Goal: Information Seeking & Learning: Learn about a topic

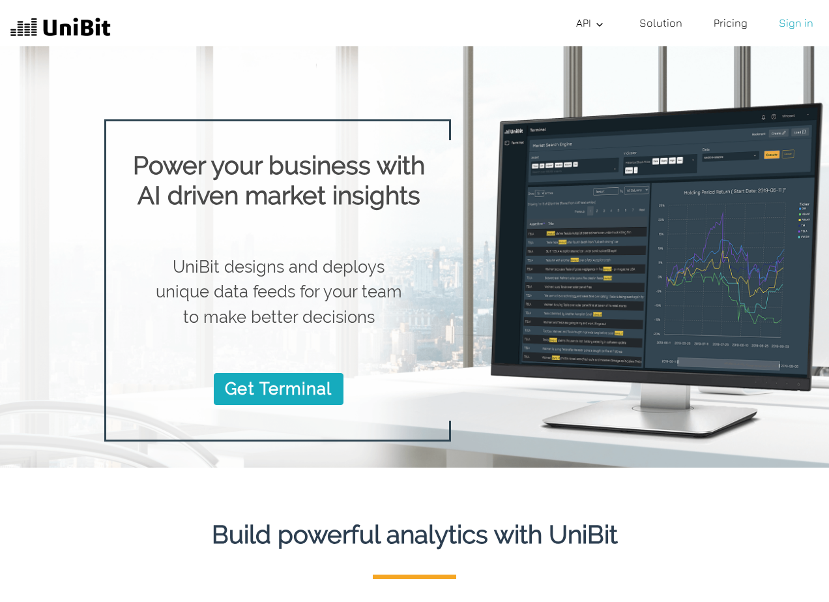
click at [662, 21] on link "Solution" at bounding box center [660, 23] width 53 height 26
click at [664, 21] on link "Solution" at bounding box center [660, 23] width 53 height 26
click at [670, 27] on link "Solution" at bounding box center [660, 23] width 53 height 26
click at [735, 26] on link "Pricing" at bounding box center [731, 23] width 44 height 26
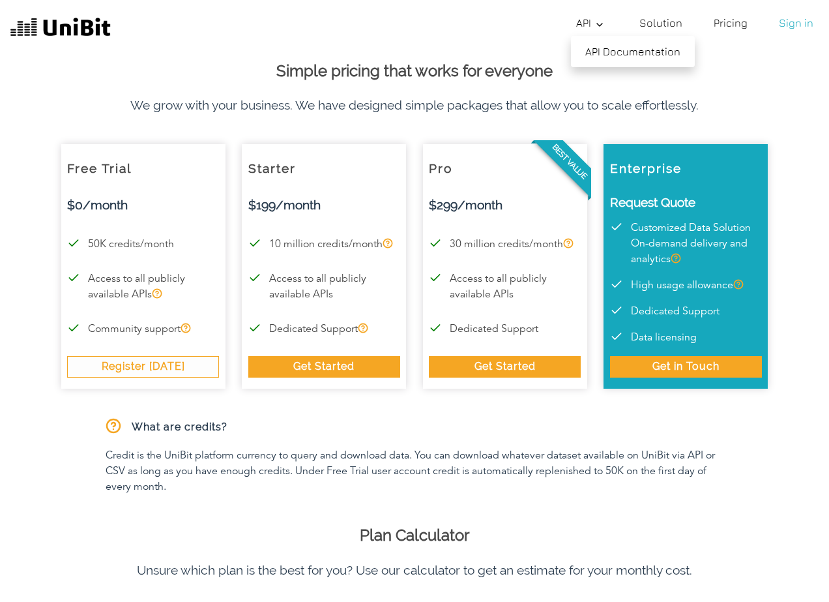
click at [585, 23] on link "API" at bounding box center [592, 23] width 42 height 26
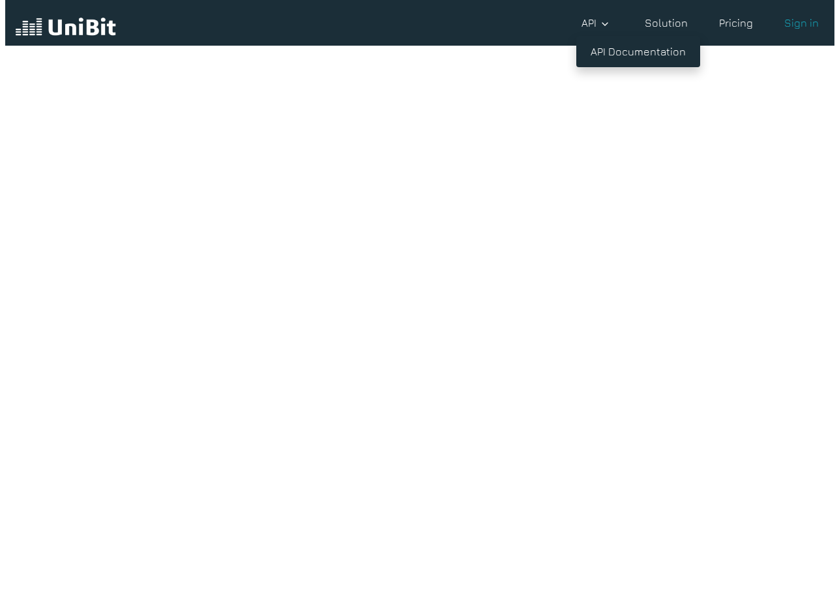
scroll to position [29, 0]
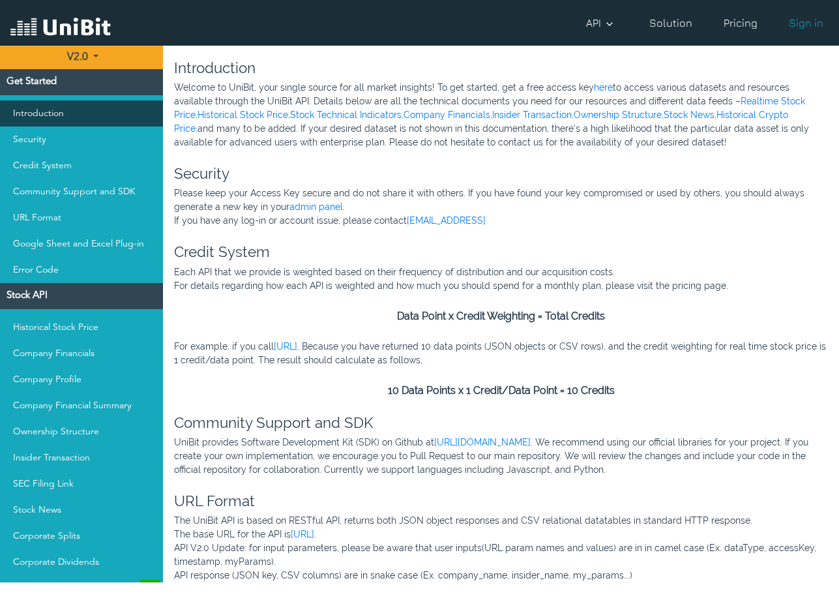
click at [50, 111] on link "Introduction" at bounding box center [81, 113] width 163 height 26
click at [48, 116] on link "Introduction" at bounding box center [81, 113] width 163 height 26
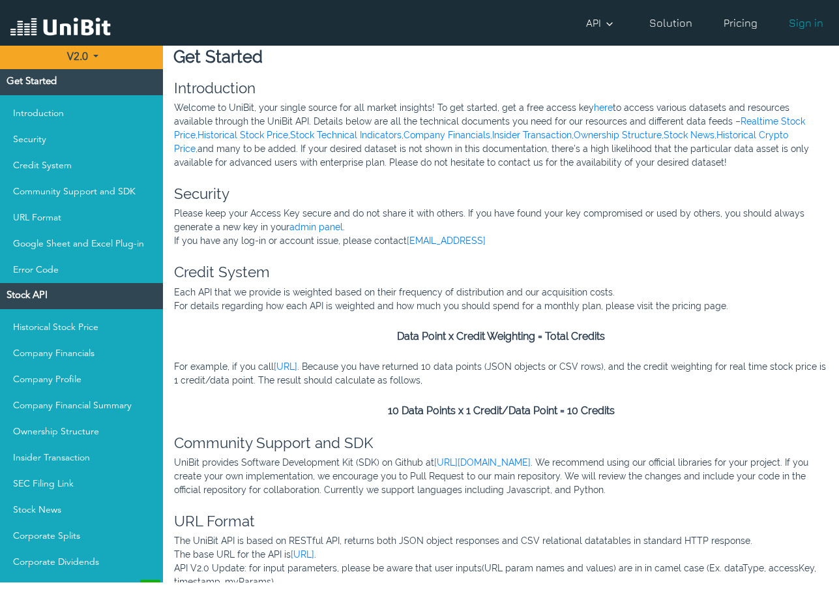
scroll to position [0, 0]
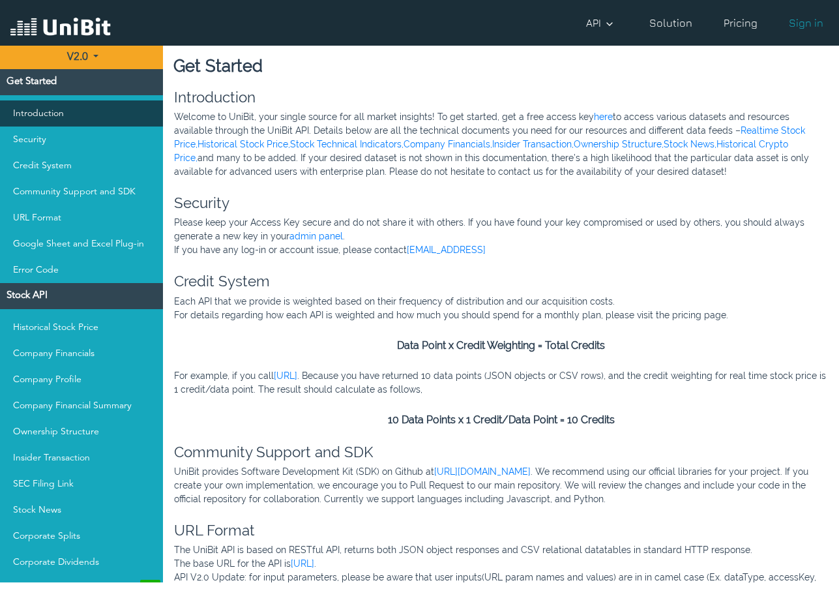
click at [78, 123] on link "Introduction" at bounding box center [81, 113] width 163 height 26
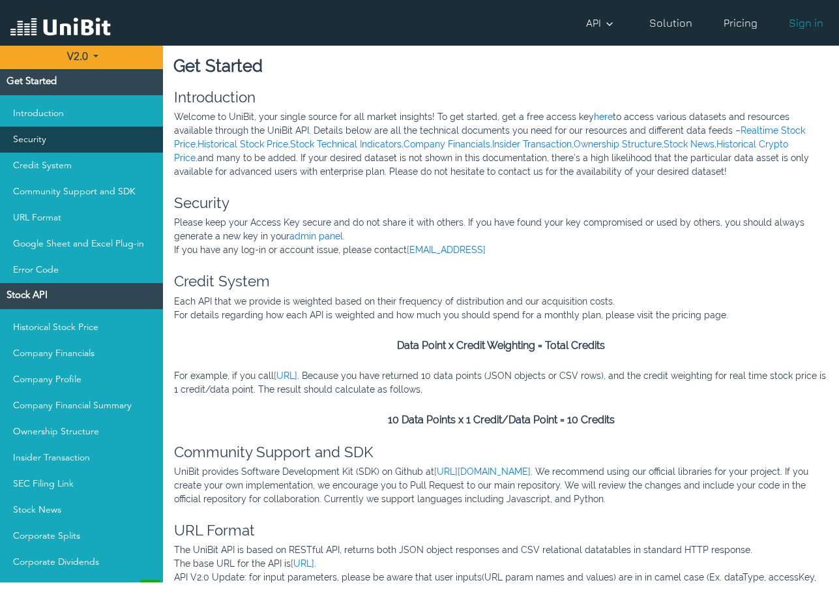
click at [60, 137] on link "Security" at bounding box center [81, 139] width 163 height 26
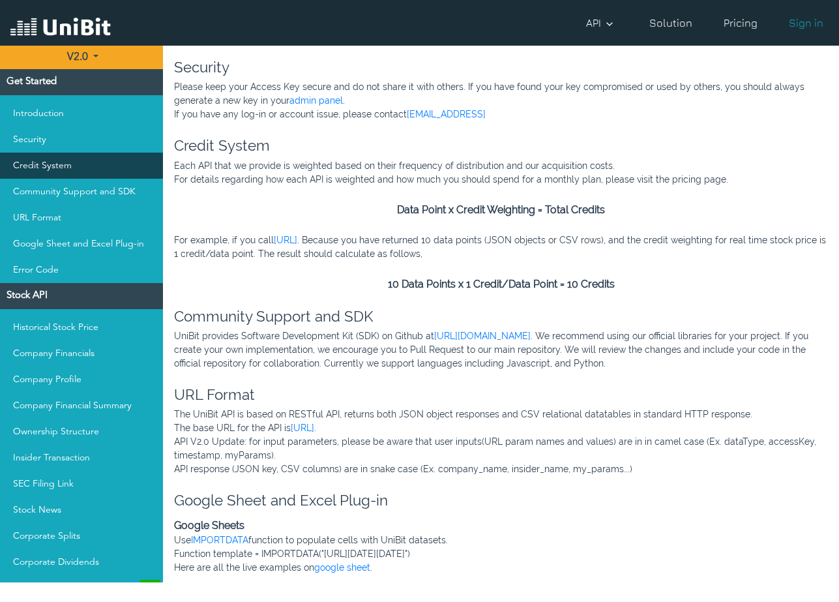
click at [50, 160] on link "Credit System" at bounding box center [81, 166] width 163 height 26
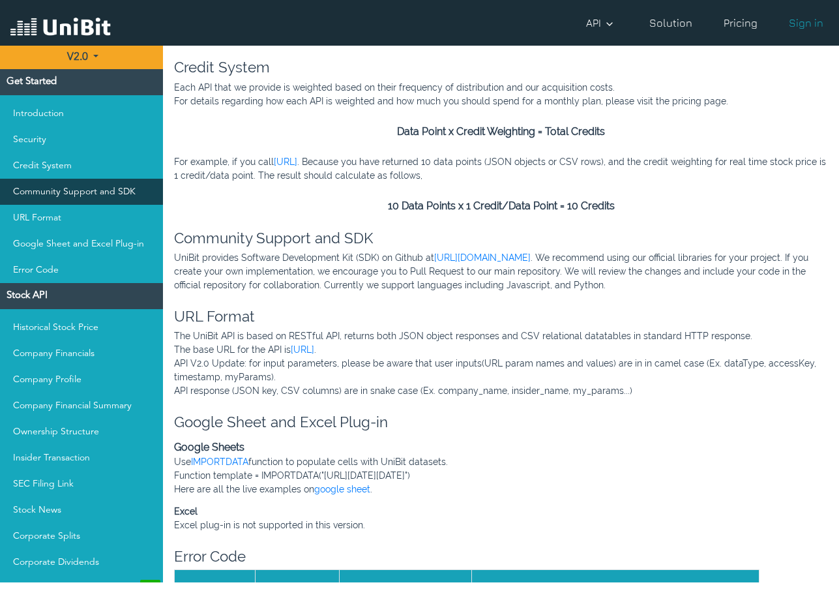
click at [49, 183] on link "Community Support and SDK" at bounding box center [81, 192] width 163 height 26
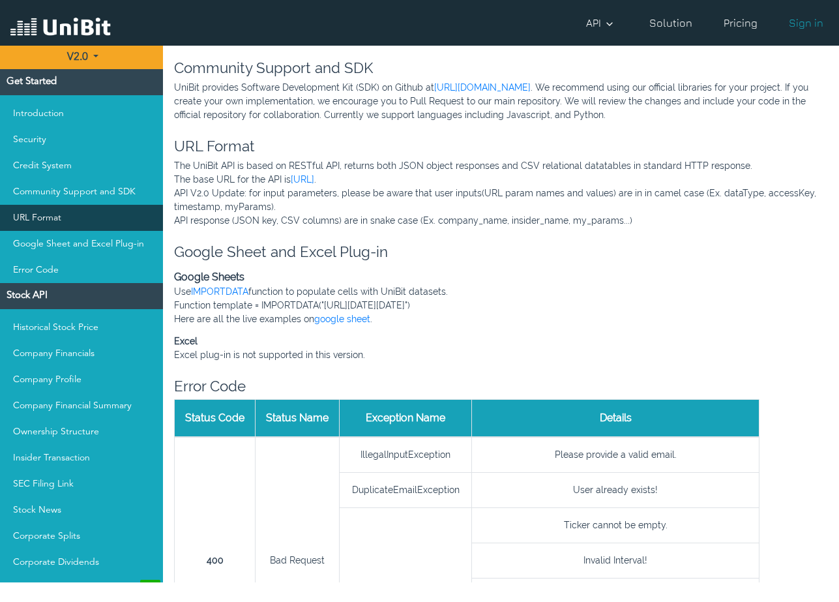
click at [50, 228] on link "URL Format" at bounding box center [81, 218] width 163 height 26
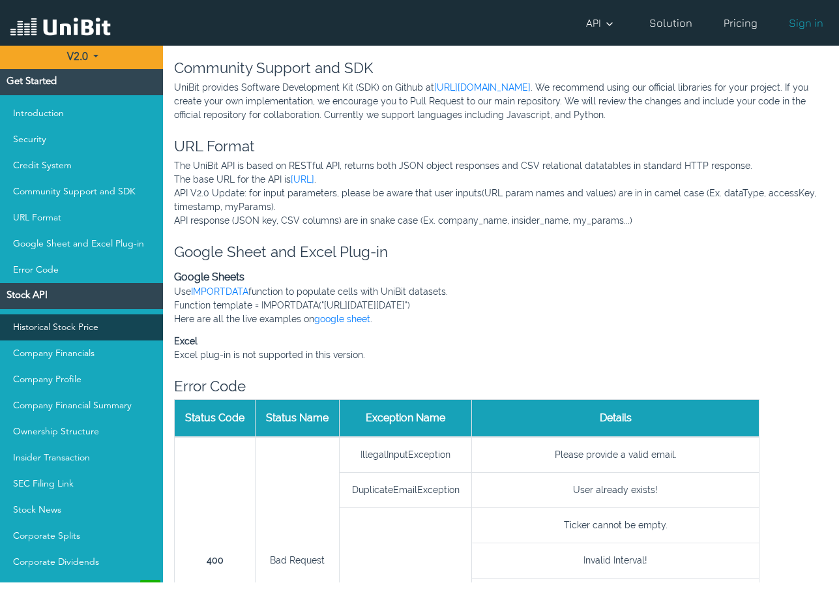
scroll to position [463, 0]
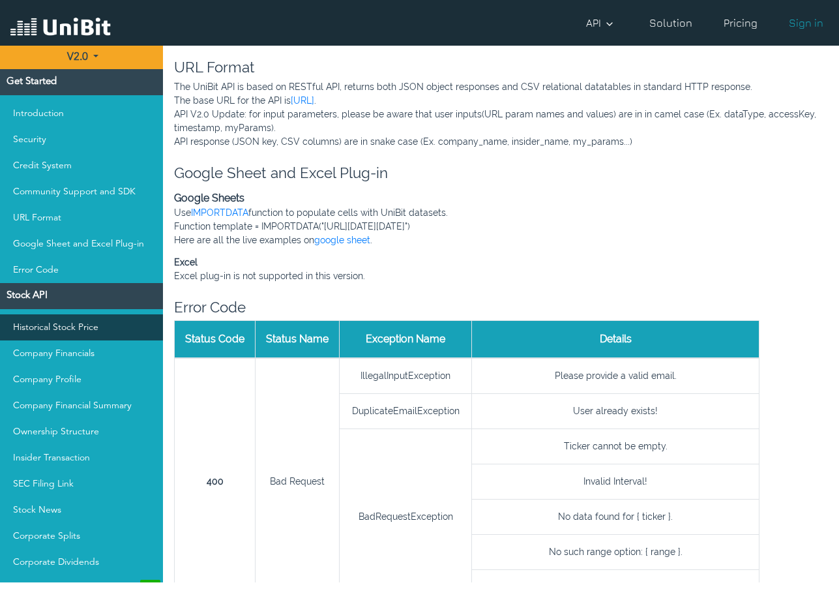
click at [51, 326] on link "Historical Stock Price" at bounding box center [81, 327] width 163 height 26
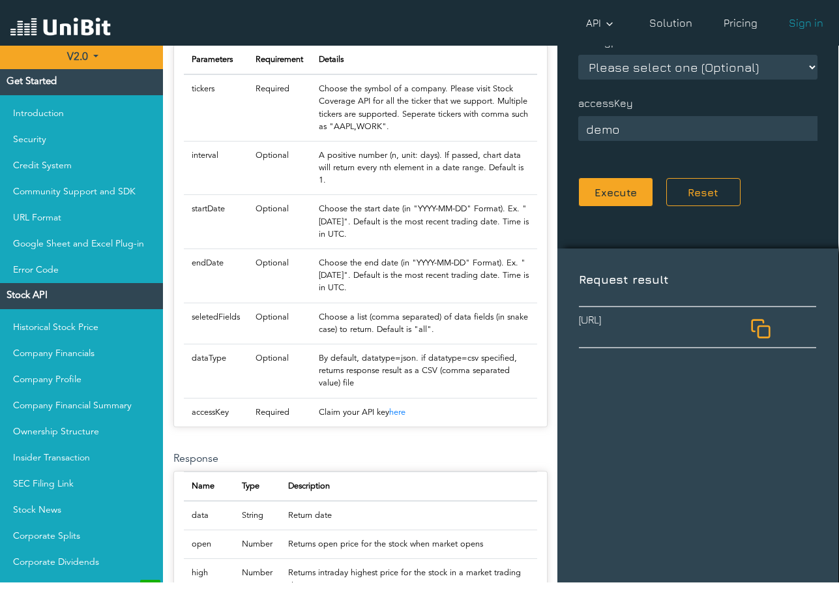
drag, startPoint x: 52, startPoint y: 298, endPoint x: 38, endPoint y: 299, distance: 13.8
click at [51, 298] on h4 "Stock API" at bounding box center [81, 296] width 163 height 26
click at [31, 327] on link "Historical Stock Price" at bounding box center [81, 327] width 163 height 26
click at [48, 349] on link "Company Financials" at bounding box center [81, 353] width 163 height 26
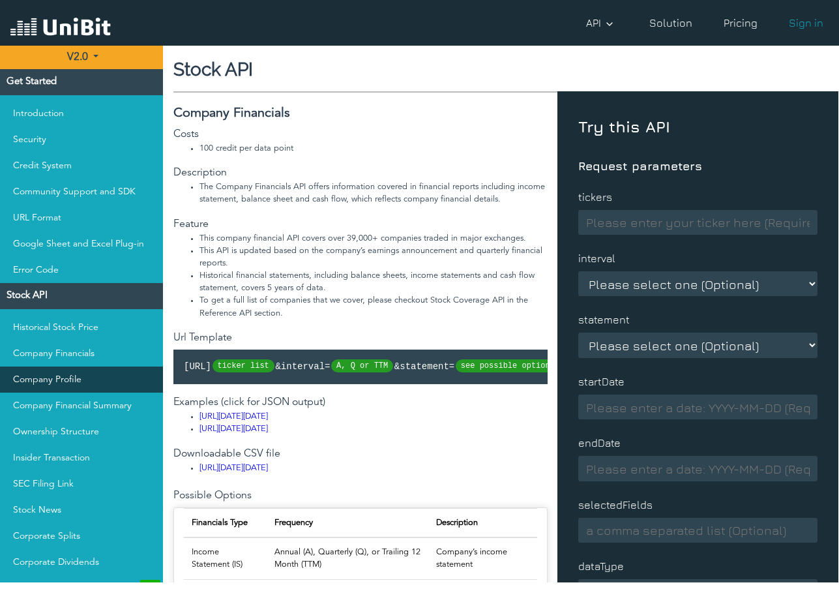
click at [53, 379] on link "Company Profile" at bounding box center [81, 379] width 163 height 26
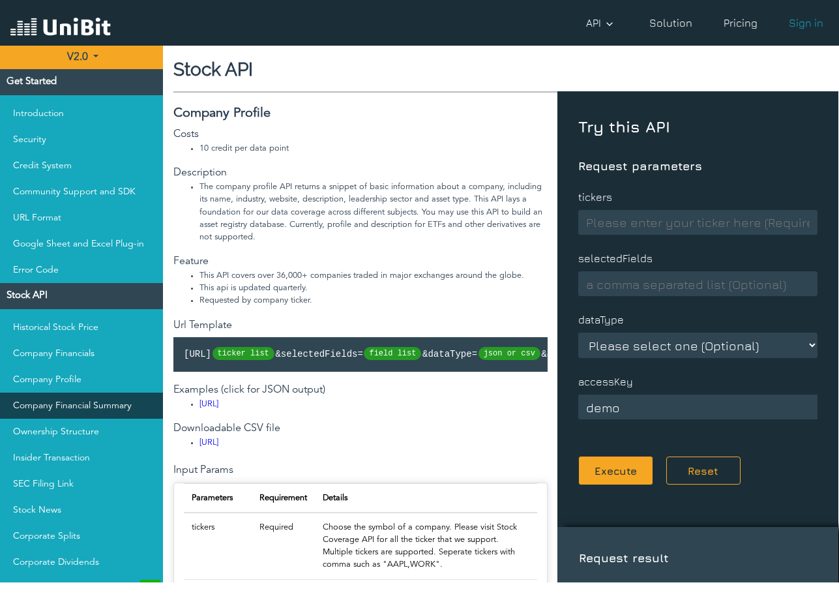
click at [57, 410] on link "Company Financial Summary" at bounding box center [81, 405] width 163 height 26
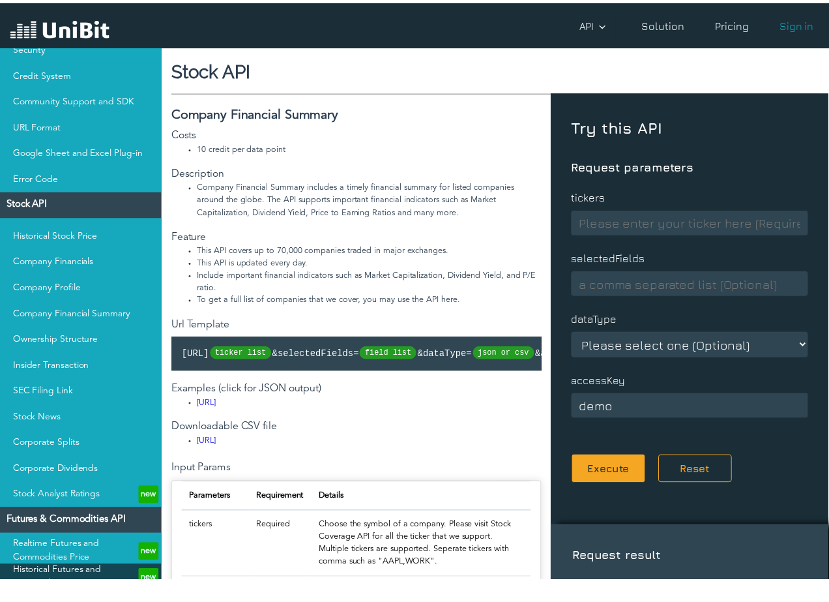
scroll to position [285, 0]
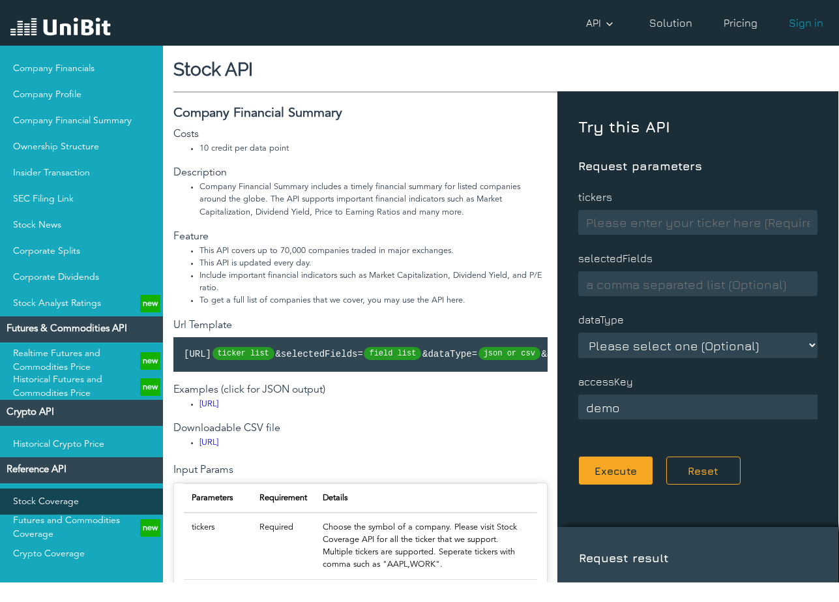
click at [59, 501] on link "Stock Coverage" at bounding box center [81, 501] width 163 height 26
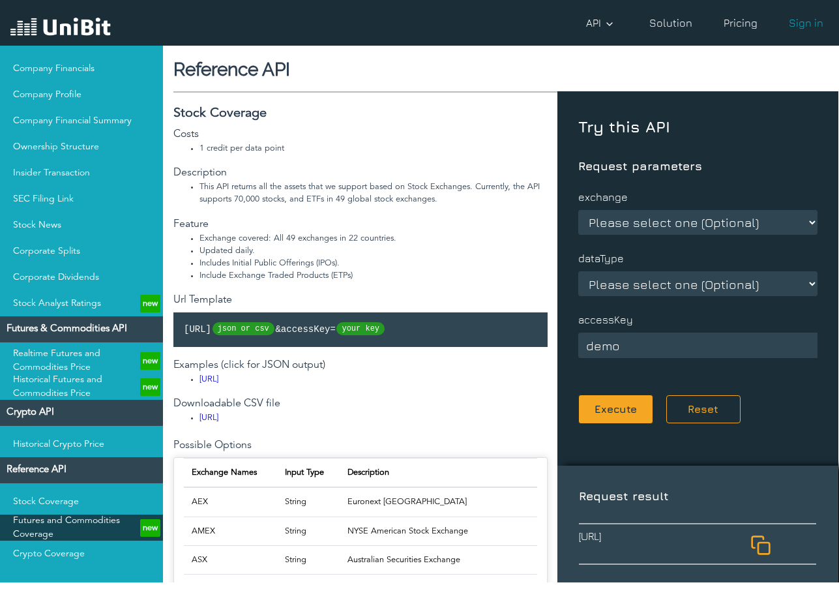
click at [55, 525] on link "Futures and Commodities Coverage new" at bounding box center [81, 527] width 163 height 26
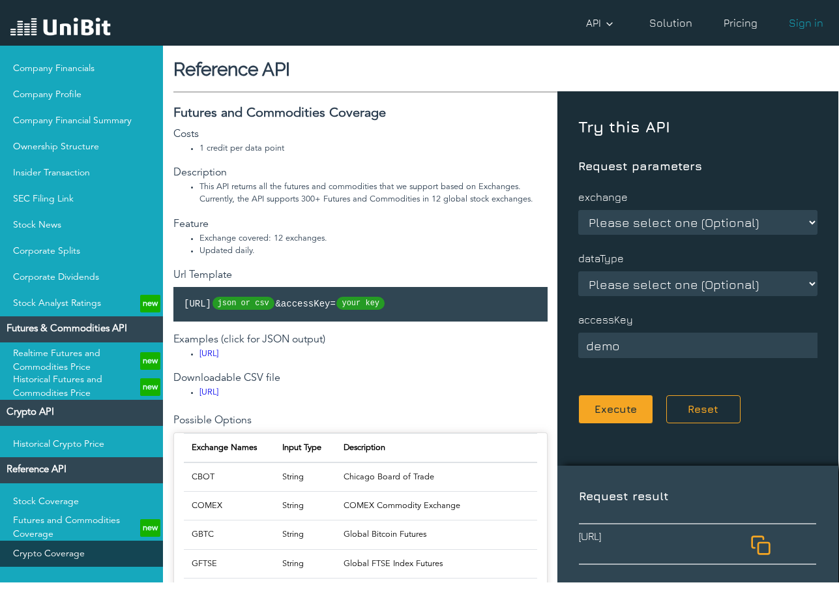
click at [53, 550] on link "Crypto Coverage" at bounding box center [81, 553] width 163 height 26
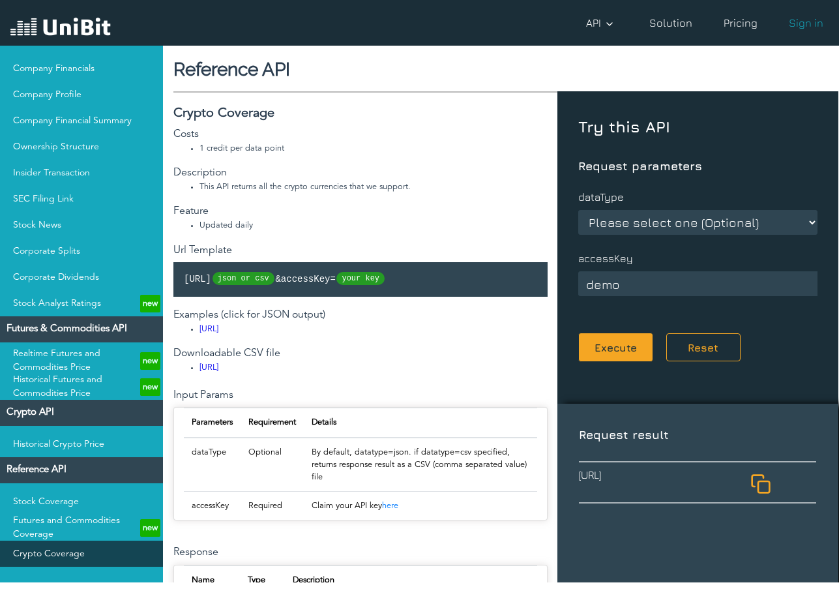
click at [58, 552] on link "Crypto Coverage" at bounding box center [81, 553] width 163 height 26
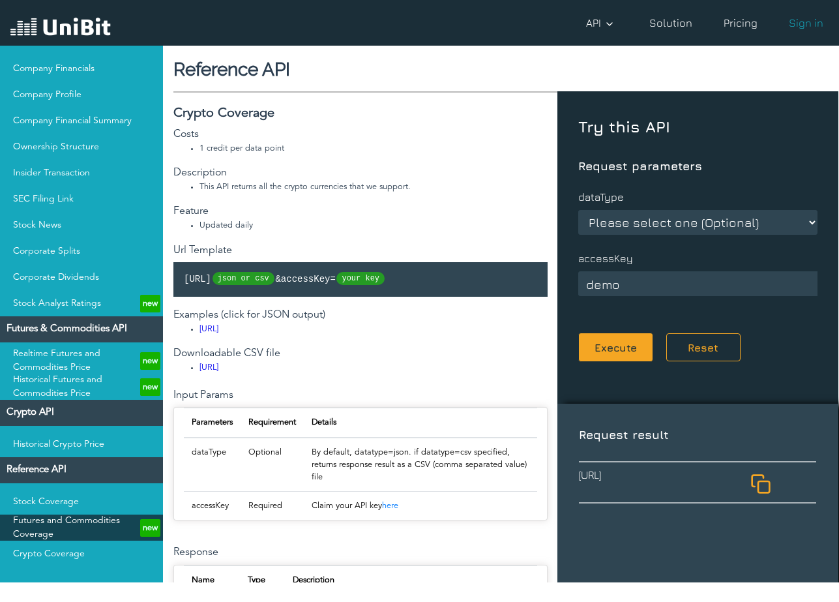
click at [53, 536] on link "Futures and Commodities Coverage new" at bounding box center [81, 527] width 163 height 26
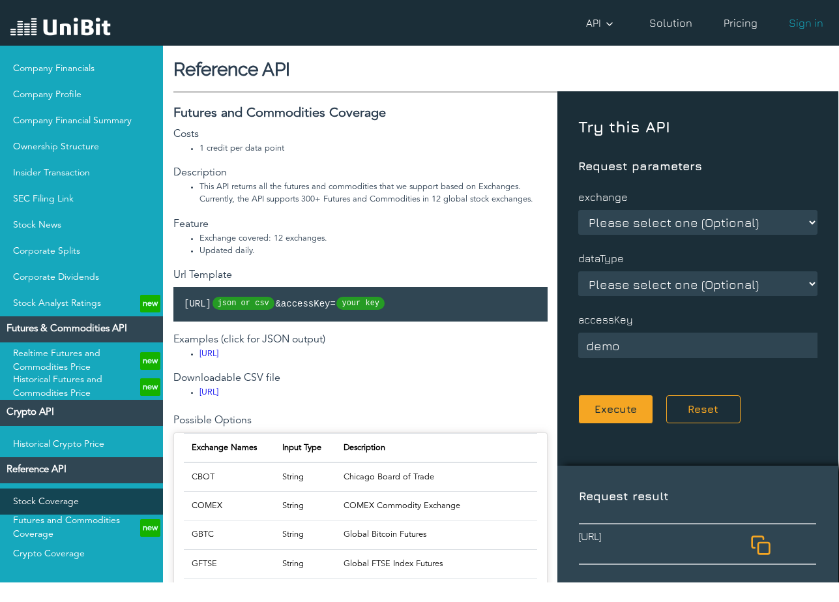
click at [44, 503] on link "Stock Coverage" at bounding box center [81, 501] width 163 height 26
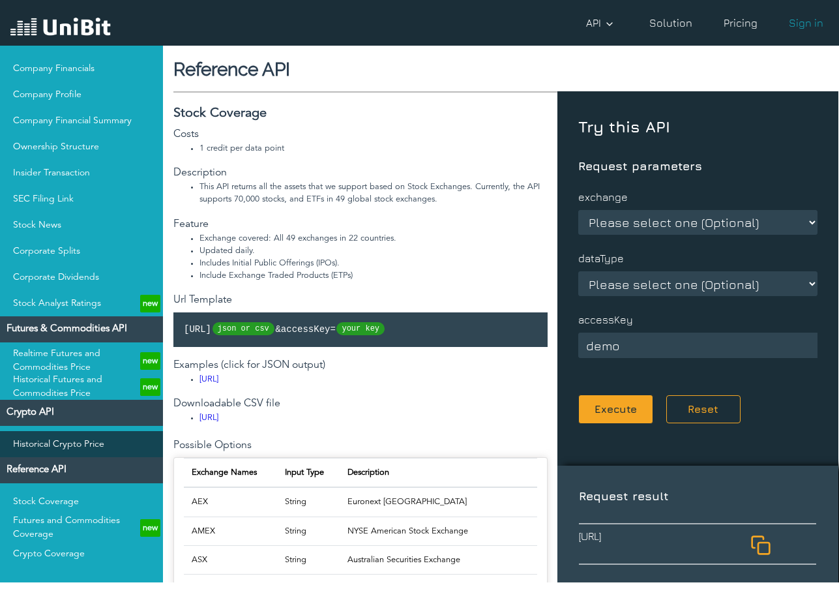
click at [35, 450] on link "Historical Crypto Price" at bounding box center [81, 444] width 163 height 26
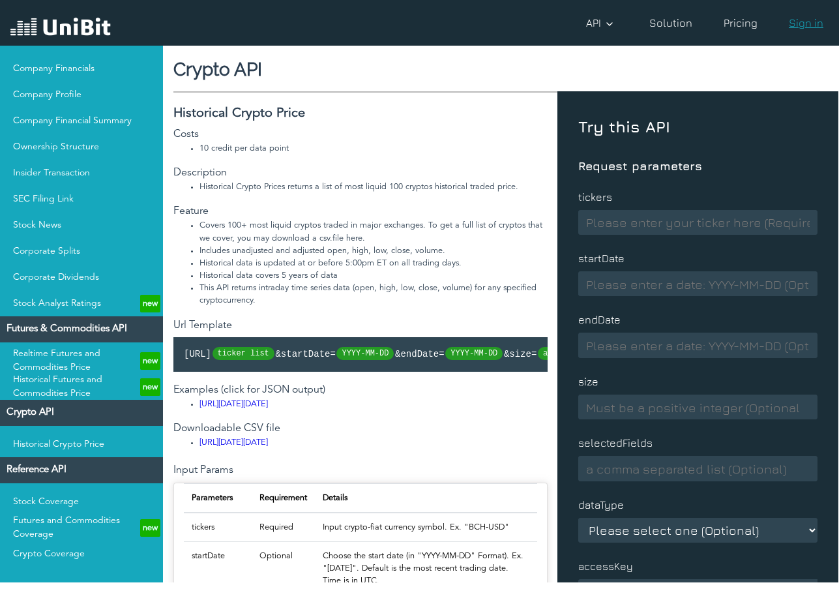
click at [795, 28] on link "Sign in" at bounding box center [806, 23] width 45 height 26
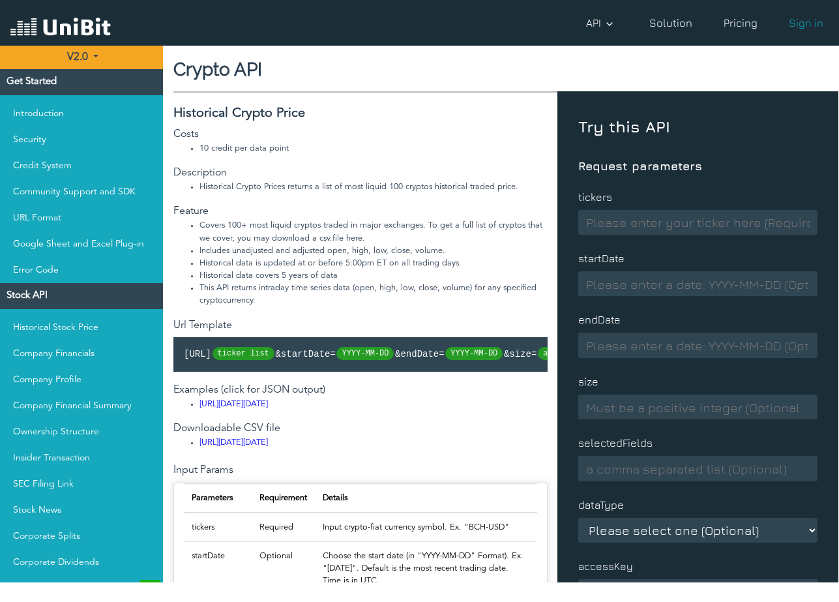
click at [730, 27] on link "Pricing" at bounding box center [740, 23] width 44 height 26
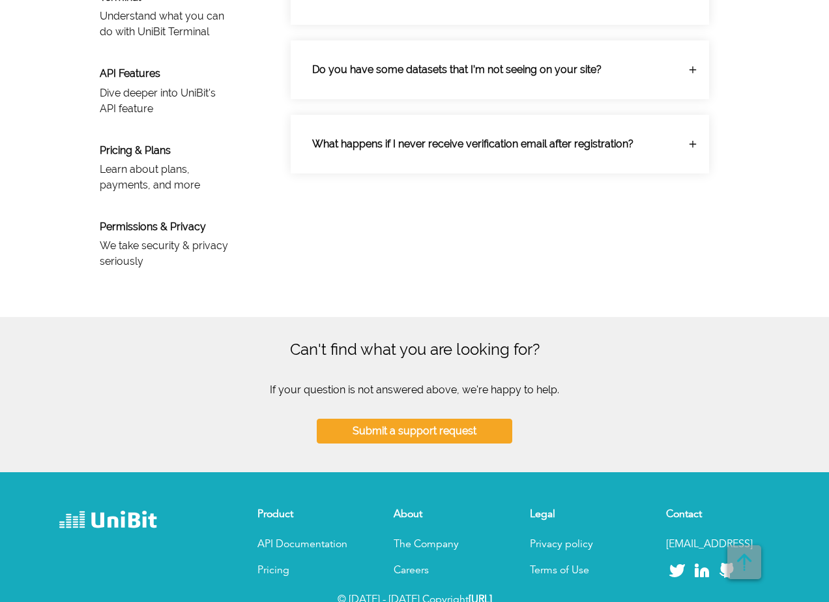
scroll to position [1025, 0]
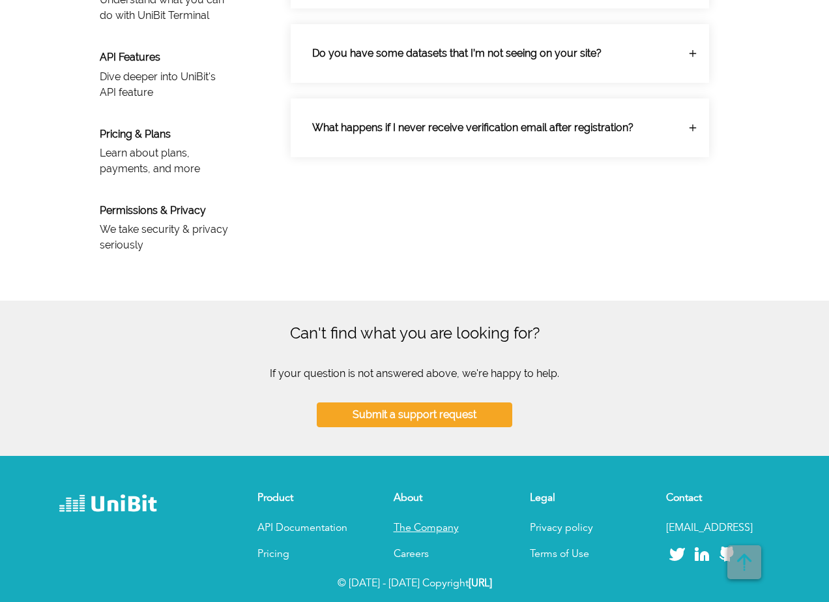
click at [428, 527] on p "The Company" at bounding box center [446, 528] width 104 height 16
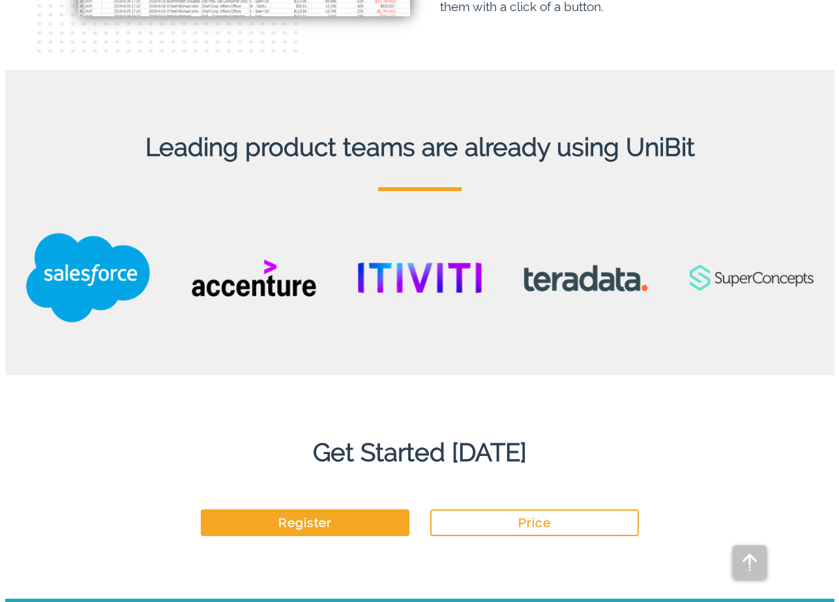
scroll to position [3304, 0]
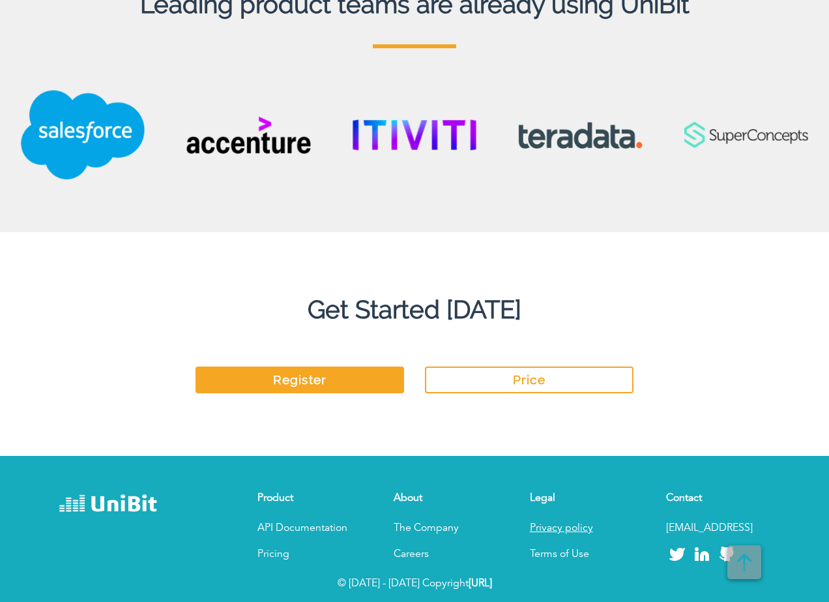
click at [550, 533] on link "Privacy policy" at bounding box center [561, 528] width 63 height 10
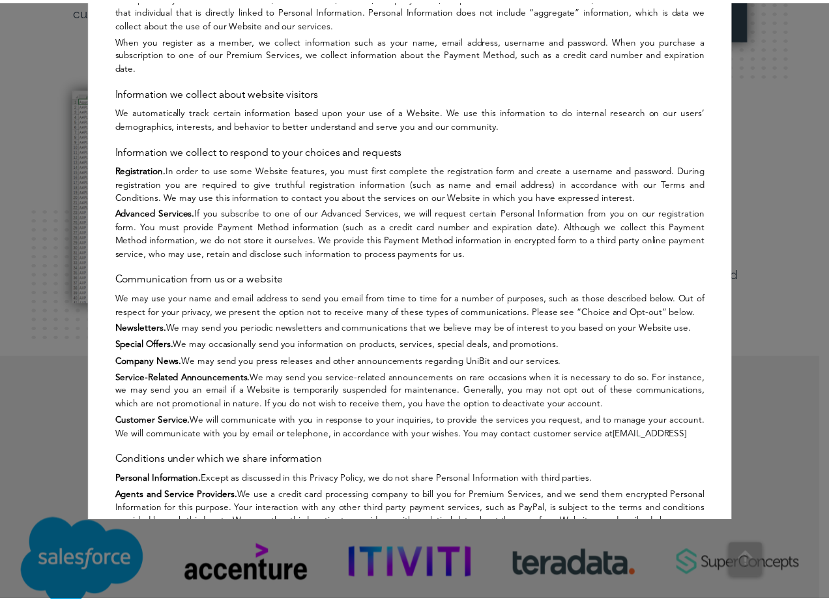
scroll to position [0, 0]
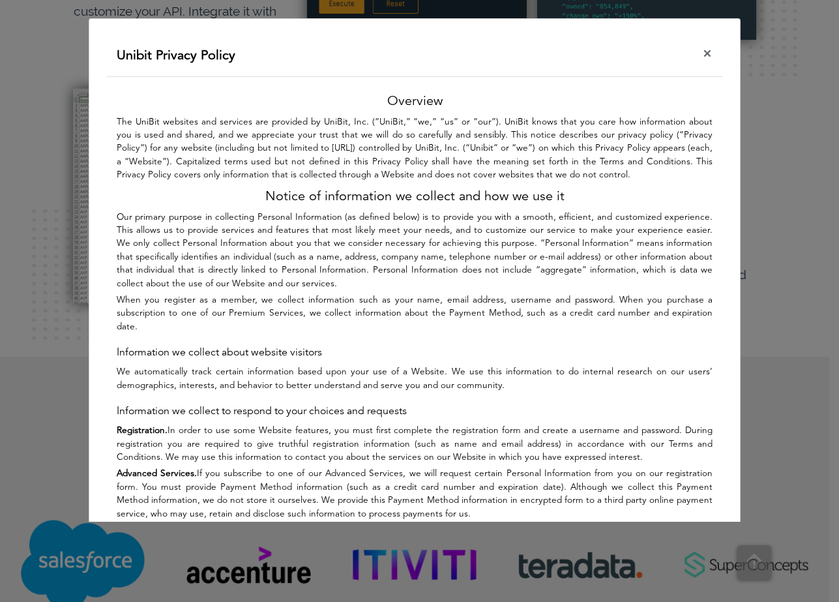
click at [708, 51] on button "×" at bounding box center [707, 54] width 31 height 37
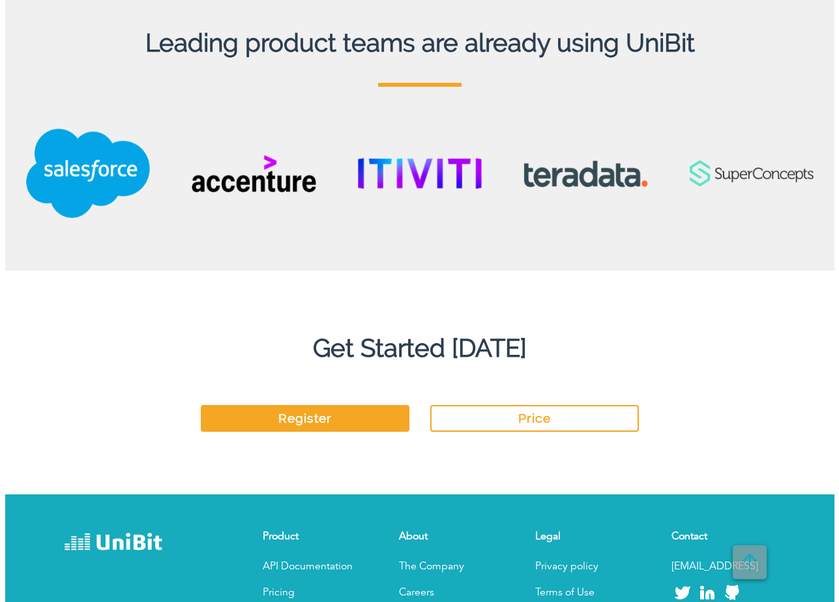
scroll to position [3304, 0]
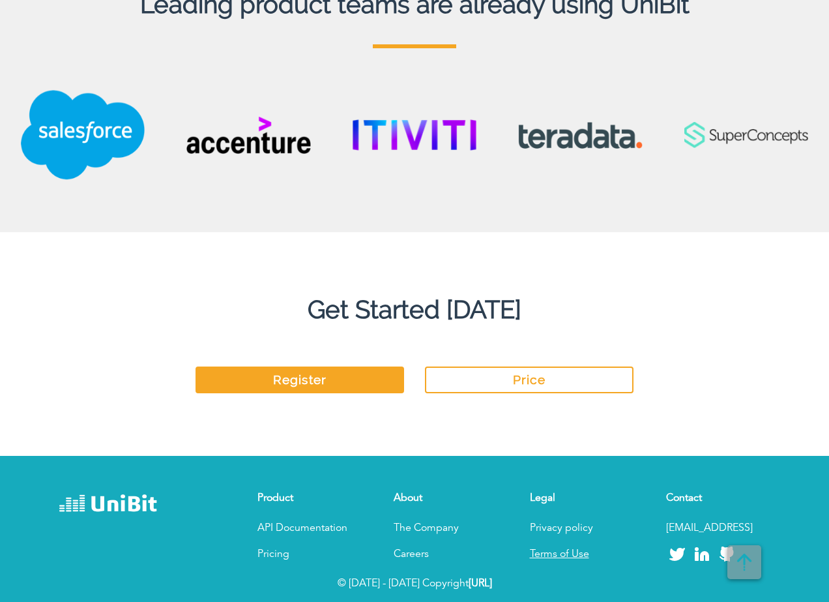
click at [557, 558] on link "Terms of Use" at bounding box center [559, 554] width 59 height 10
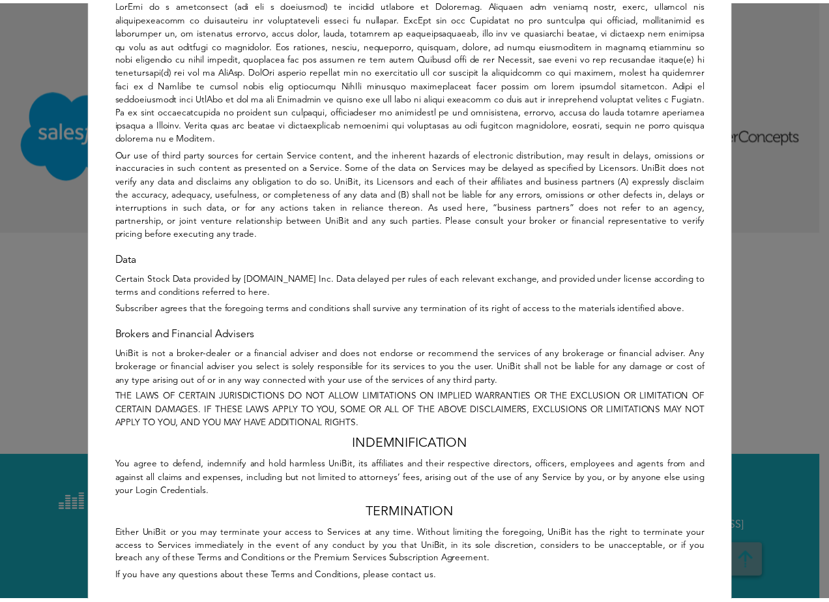
scroll to position [1717, 0]
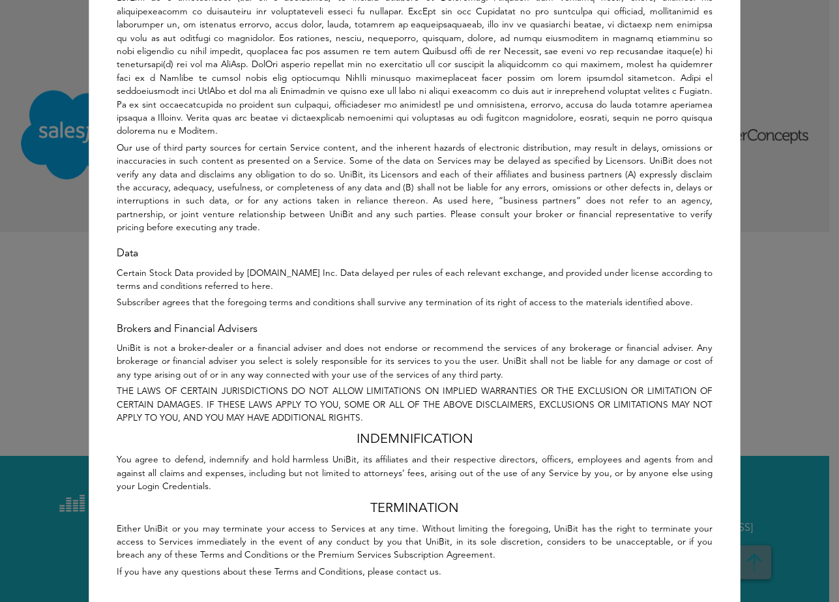
click at [749, 434] on div "Unibit Terms of Use Policy × Term of Use WELCOME TO UNIBIT. PLEASE READ THE FOL…" at bounding box center [419, 301] width 839 height 602
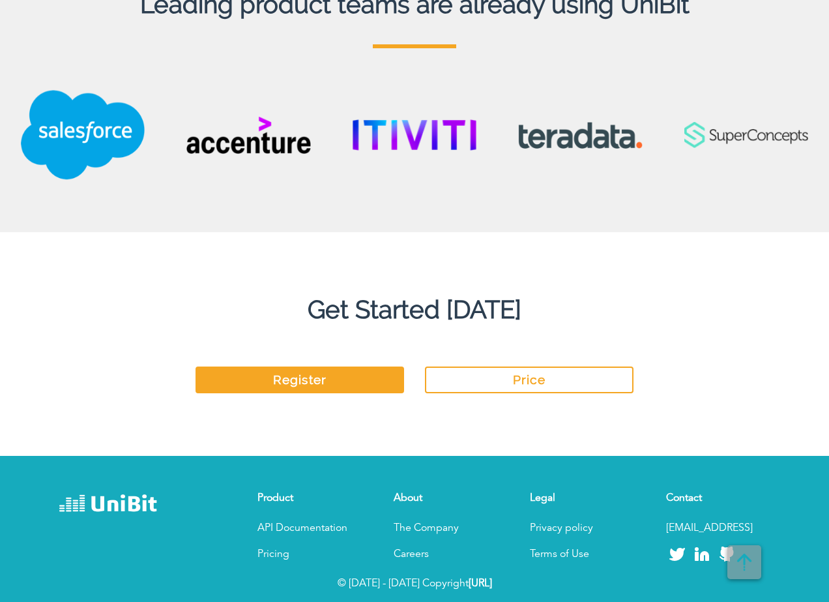
drag, startPoint x: 318, startPoint y: 38, endPoint x: 262, endPoint y: 37, distance: 56.1
click at [318, 38] on div "Leading product teams are already using UniBit" at bounding box center [414, 58] width 829 height 243
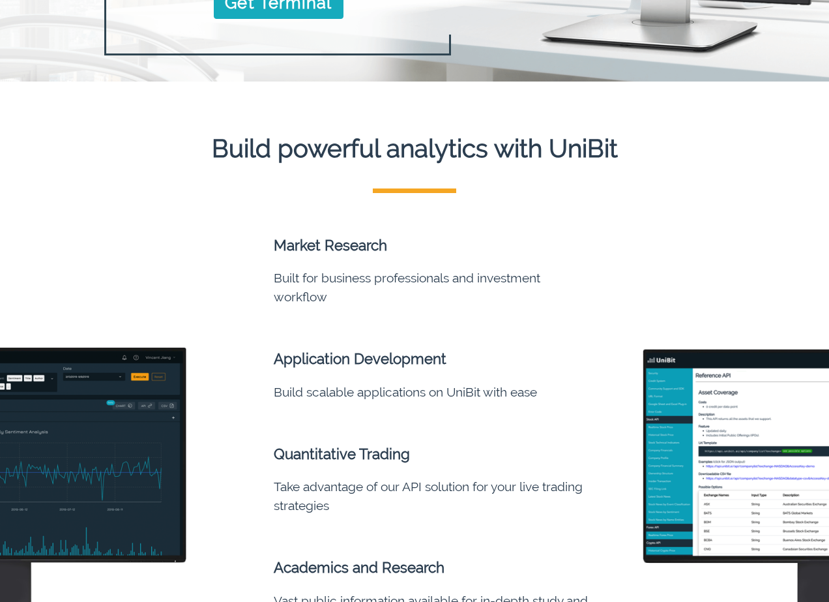
scroll to position [0, 0]
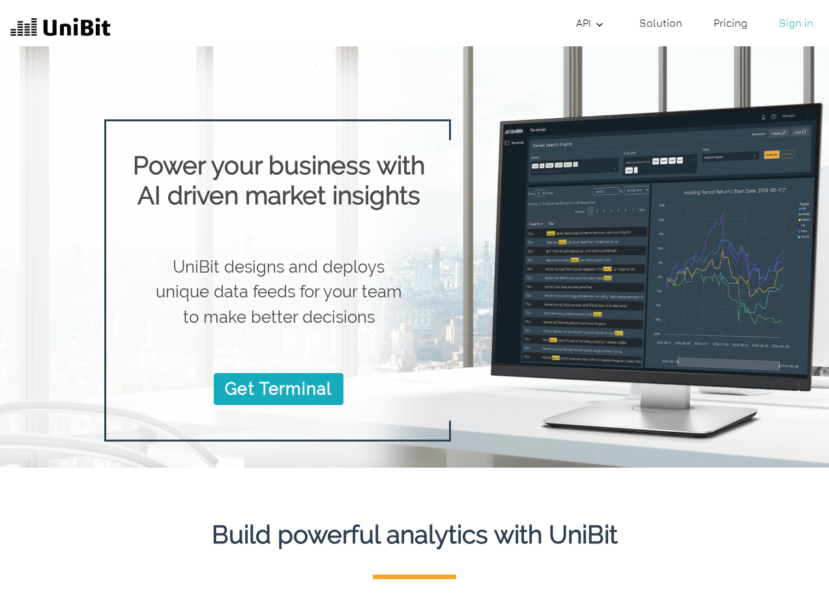
click at [571, 31] on div "API API Documentation API API Documentation Solution Solution Pricing Pricing S…" at bounding box center [465, 23] width 708 height 26
click at [592, 27] on link "API" at bounding box center [592, 23] width 42 height 26
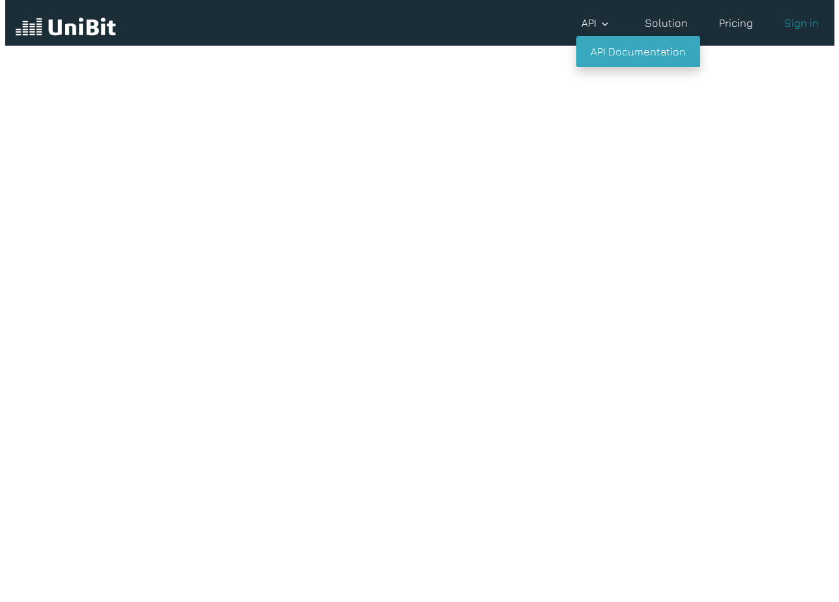
scroll to position [29, 0]
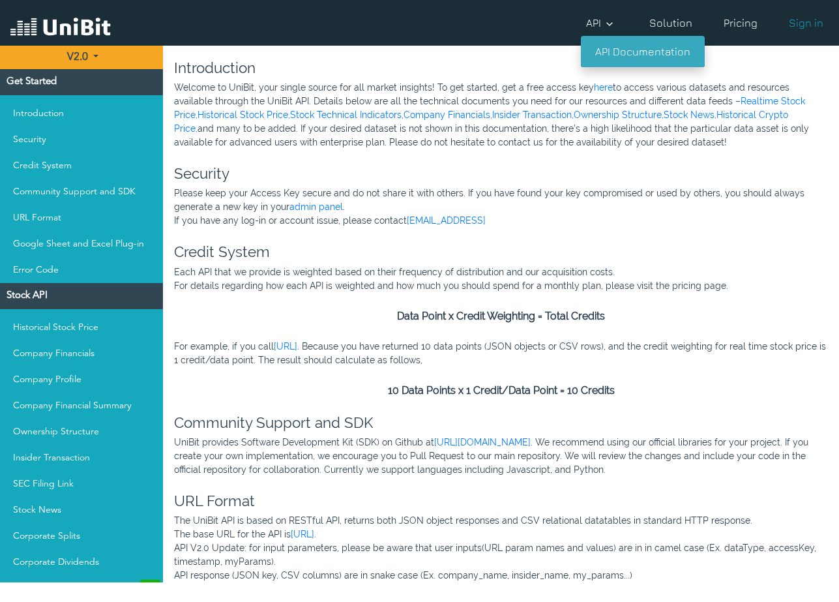
click at [604, 52] on link "API Documentation" at bounding box center [643, 51] width 124 height 31
click at [21, 303] on h4 "Stock API" at bounding box center [81, 296] width 163 height 26
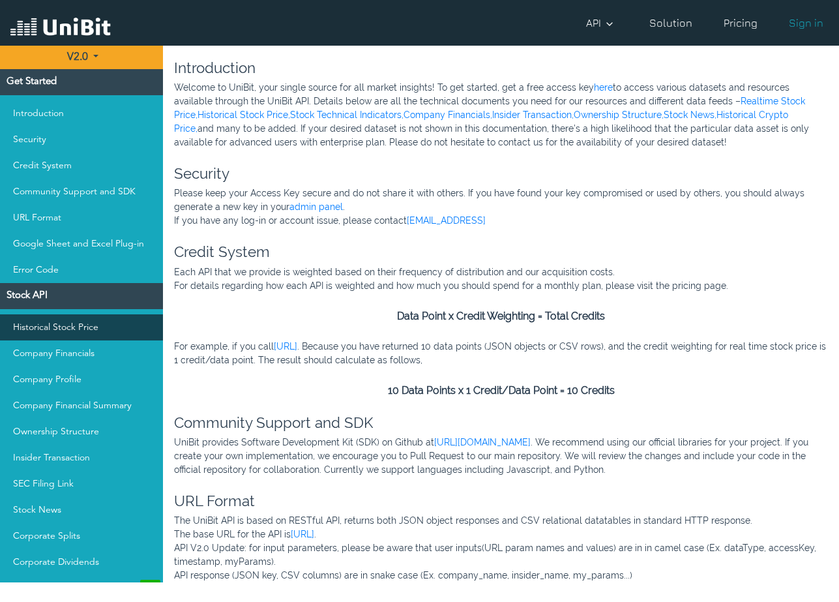
click at [31, 332] on link "Historical Stock Price" at bounding box center [81, 327] width 163 height 26
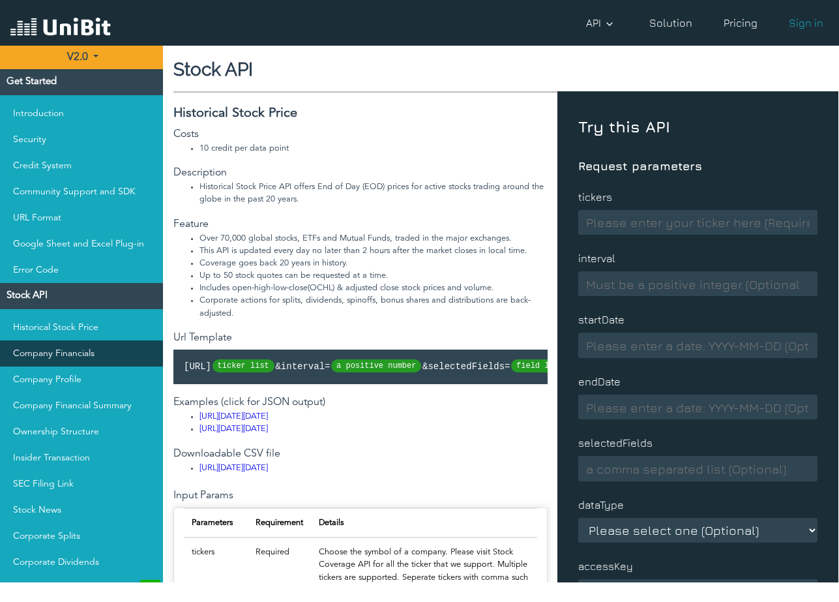
click at [72, 362] on link "Company Financials" at bounding box center [81, 353] width 163 height 26
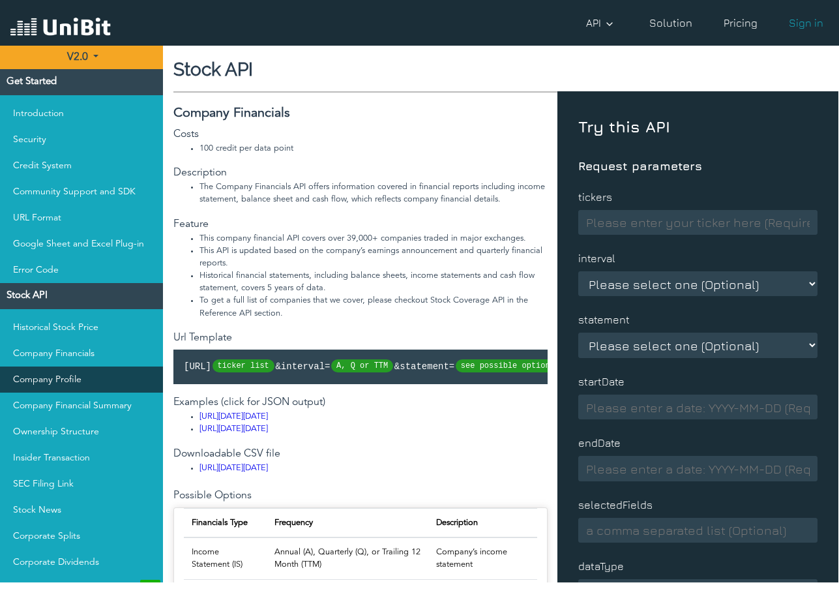
click at [51, 381] on link "Company Profile" at bounding box center [81, 379] width 163 height 26
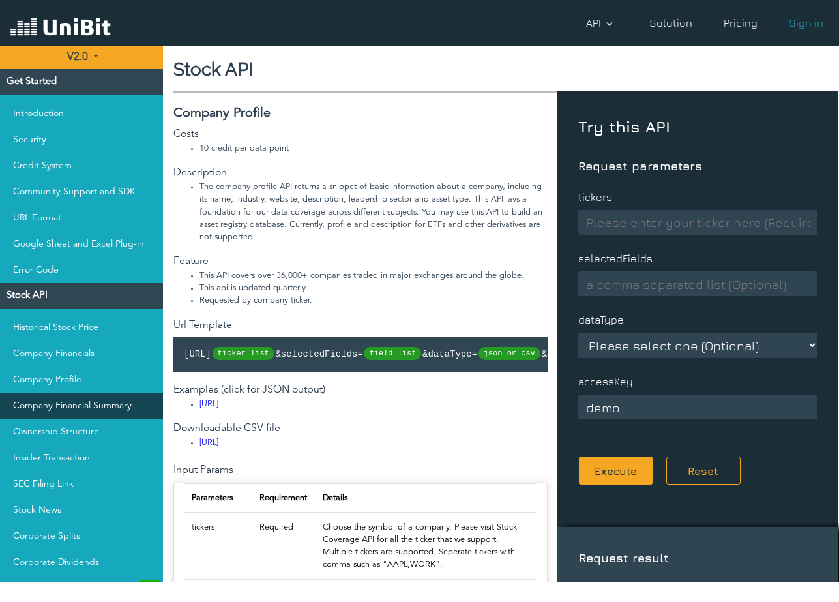
click at [65, 409] on link "Company Financial Summary" at bounding box center [81, 405] width 163 height 26
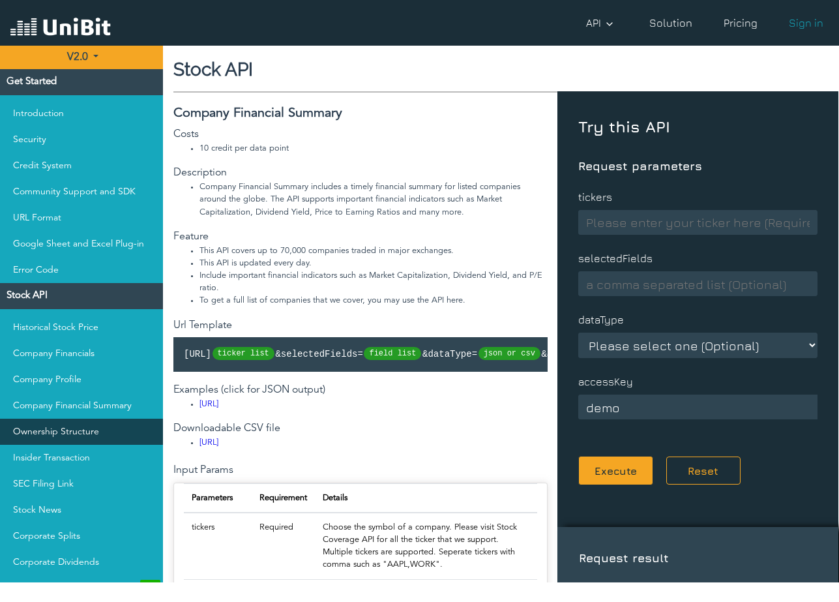
click at [54, 430] on link "Ownership Structure" at bounding box center [81, 432] width 163 height 26
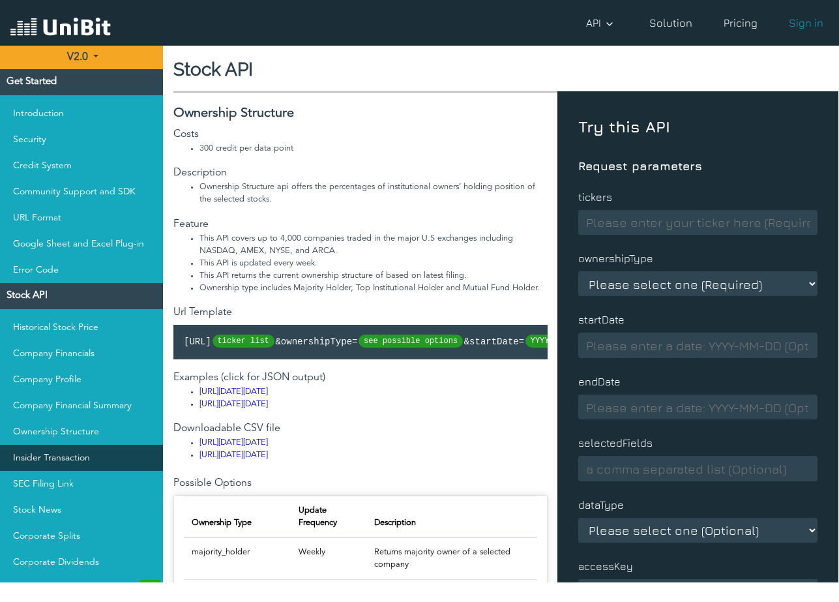
click at [49, 467] on link "Insider Transaction" at bounding box center [81, 458] width 163 height 26
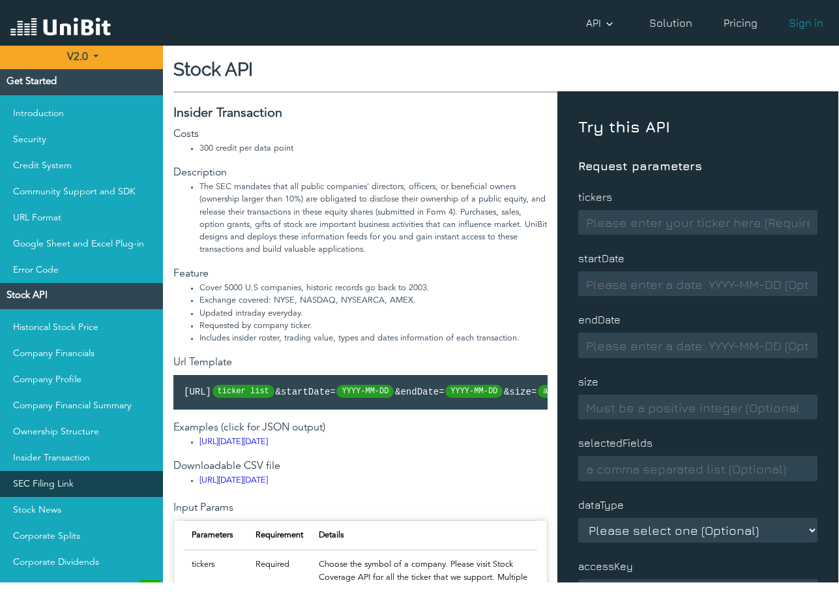
click at [54, 491] on link "SEC Filing Link" at bounding box center [81, 484] width 163 height 26
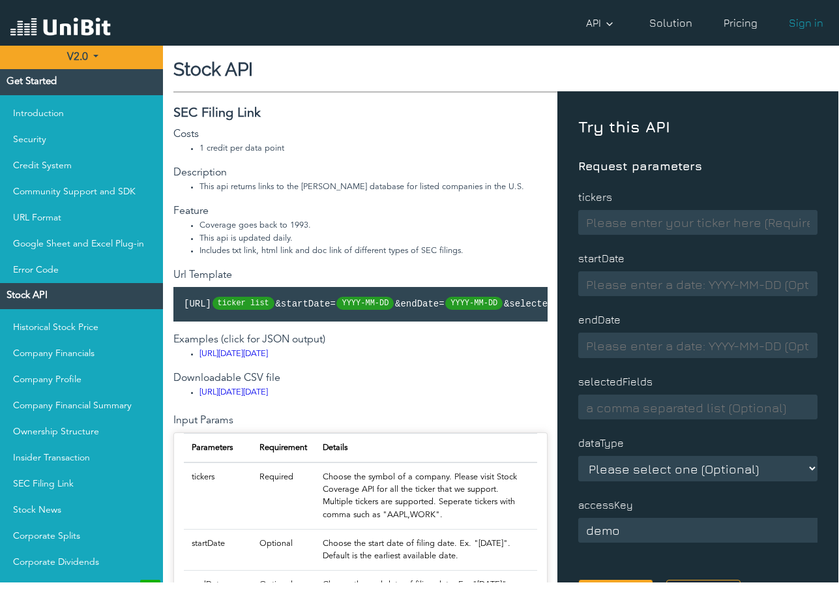
drag, startPoint x: 325, startPoint y: 413, endPoint x: 318, endPoint y: 318, distance: 96.1
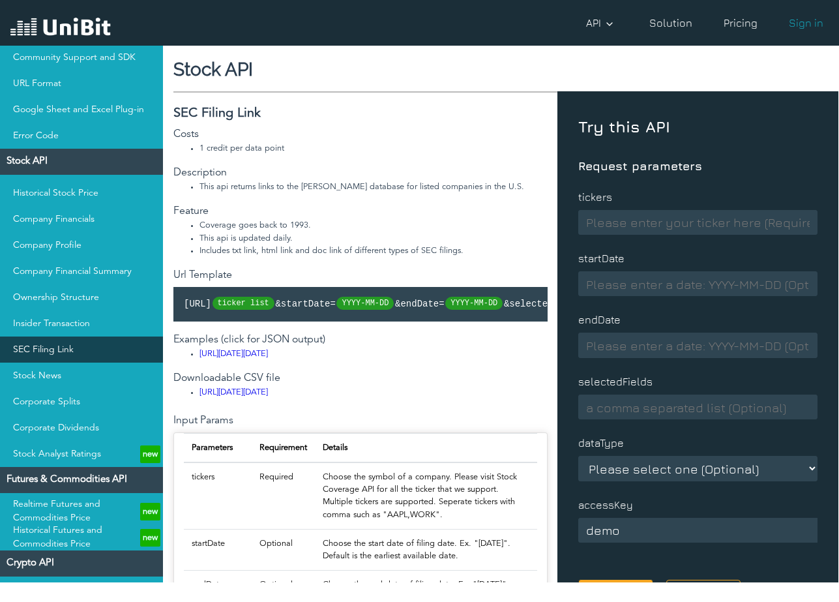
scroll to position [196, 0]
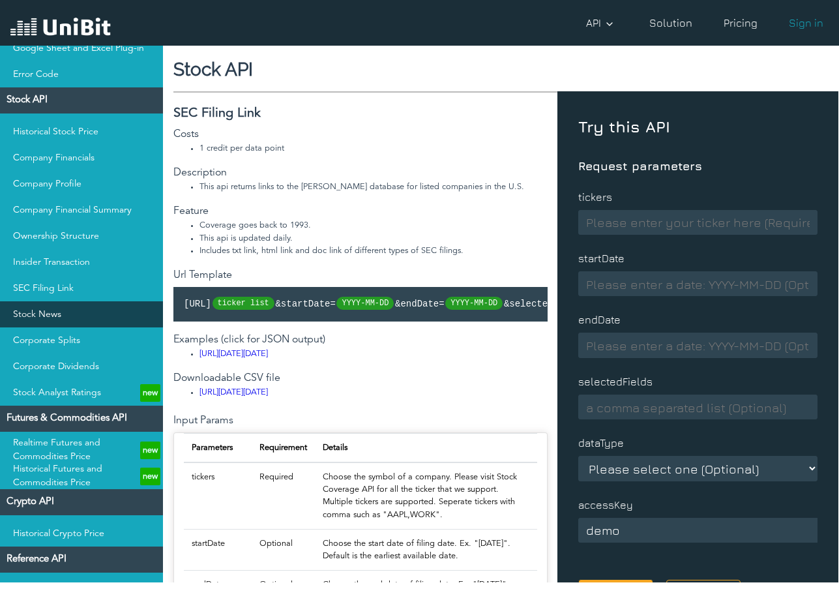
click at [40, 316] on link "Stock News" at bounding box center [81, 314] width 163 height 26
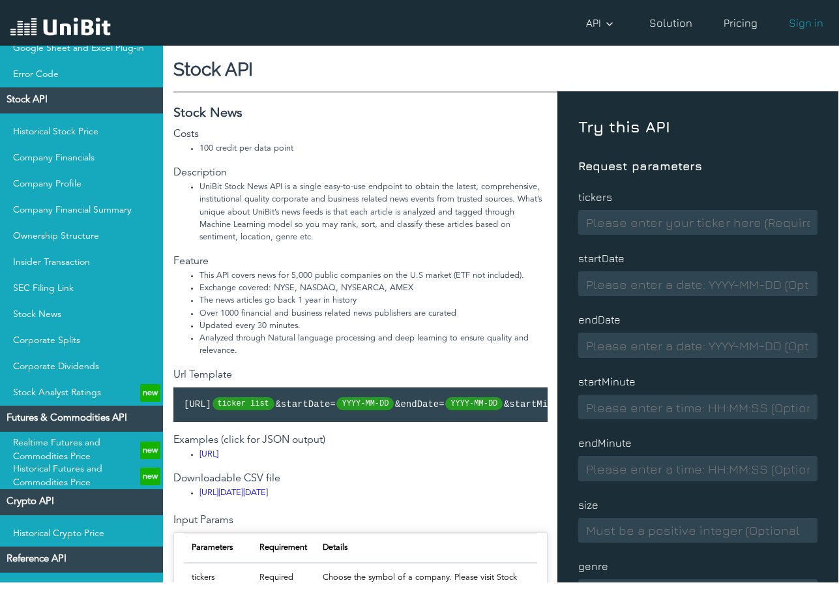
scroll to position [196, 0]
click at [54, 348] on link "Corporate Splits" at bounding box center [81, 340] width 163 height 26
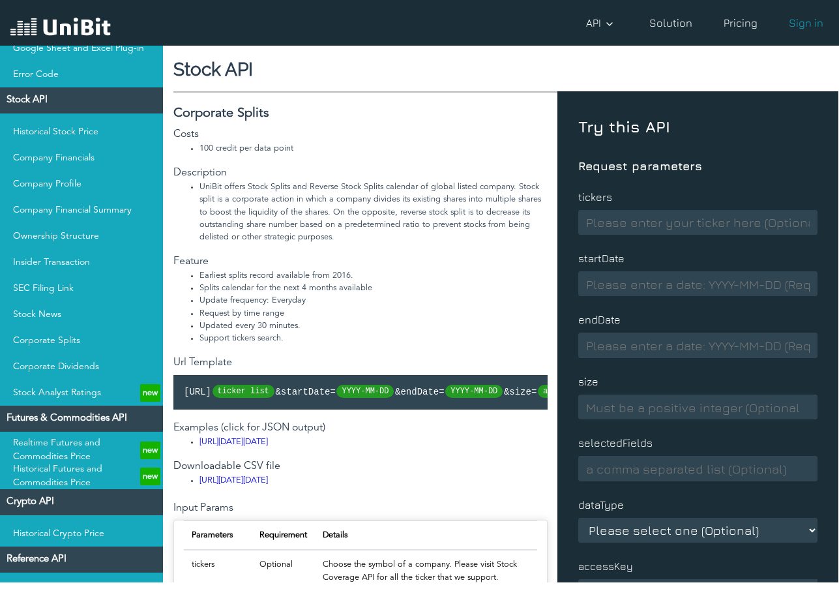
scroll to position [196, 0]
click at [76, 400] on link "Stock Analyst Ratings new" at bounding box center [81, 392] width 163 height 26
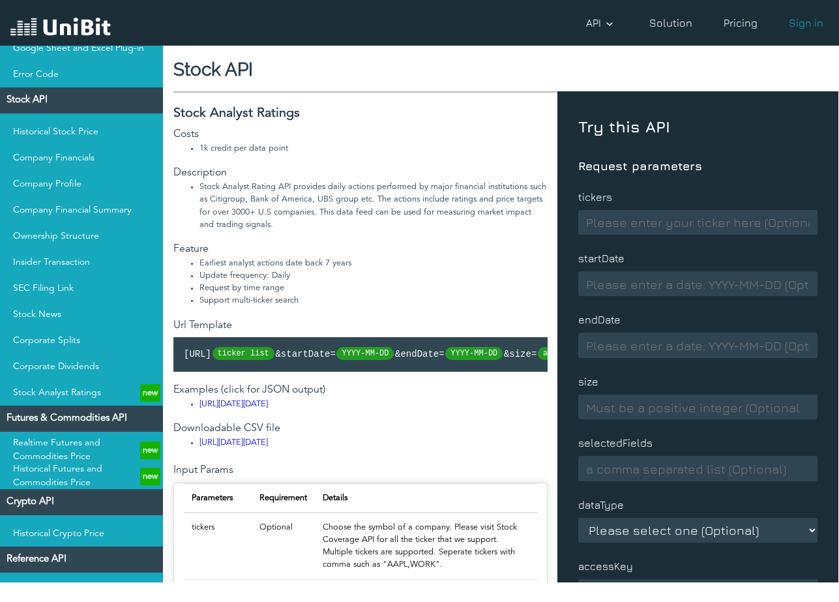
scroll to position [196, 0]
click at [59, 442] on link "Realtime Futures and Commodities Price new" at bounding box center [81, 450] width 163 height 26
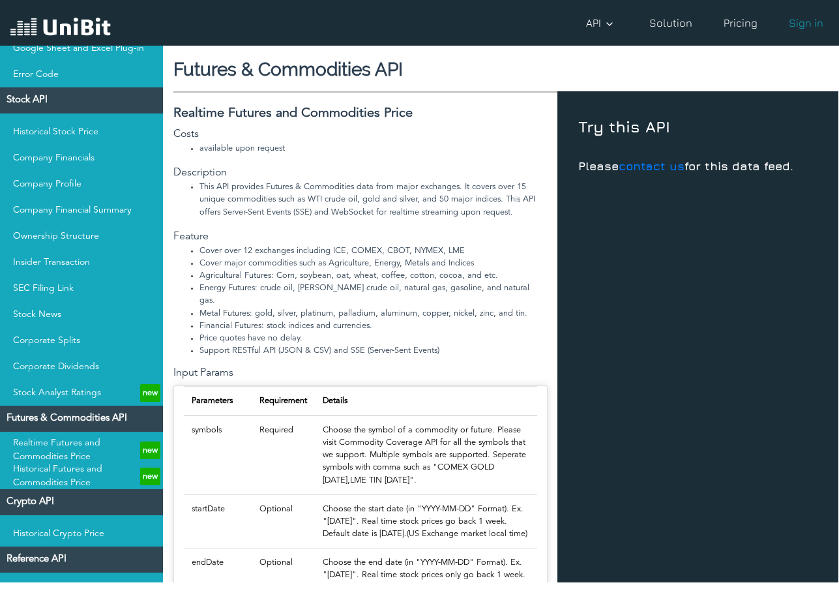
scroll to position [196, 0]
click at [30, 473] on link "Historical Futures and Commodities Price new" at bounding box center [81, 476] width 163 height 26
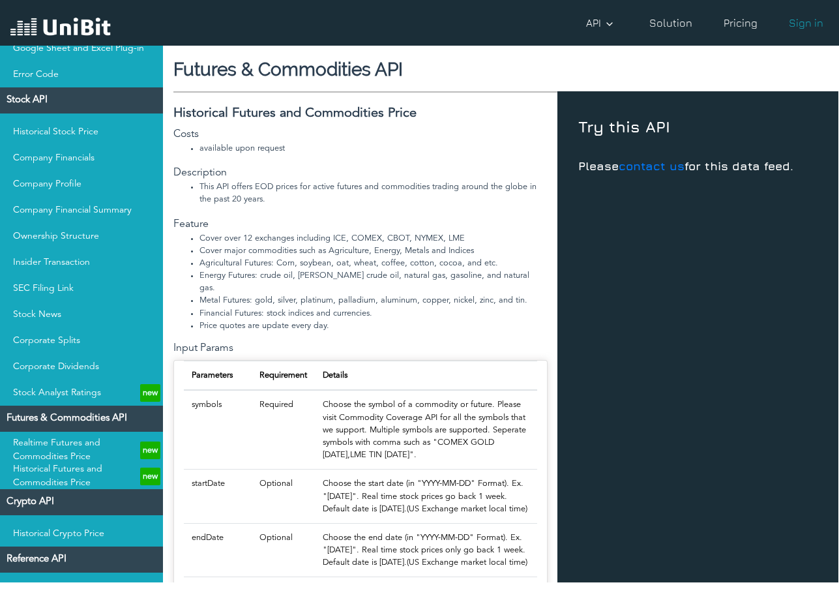
scroll to position [196, 0]
click at [83, 533] on link "Historical Crypto Price" at bounding box center [81, 533] width 163 height 26
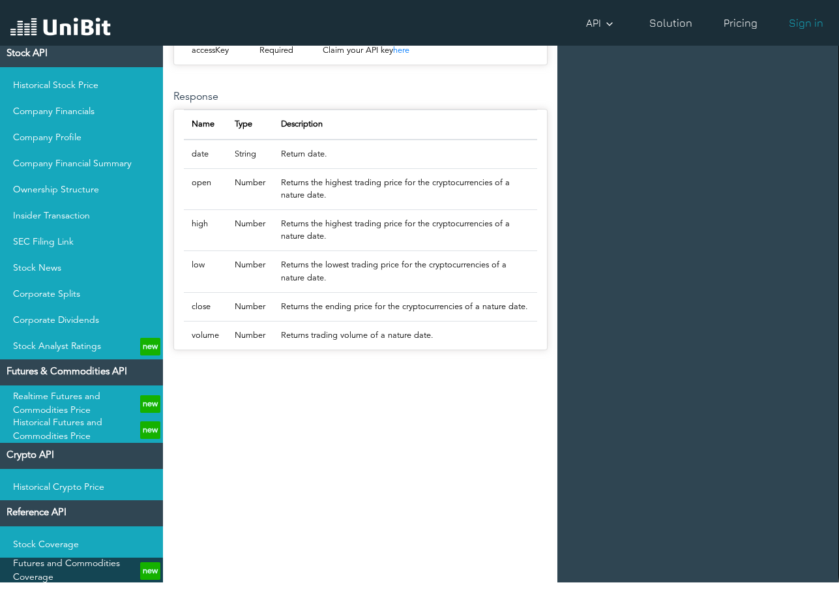
scroll to position [285, 0]
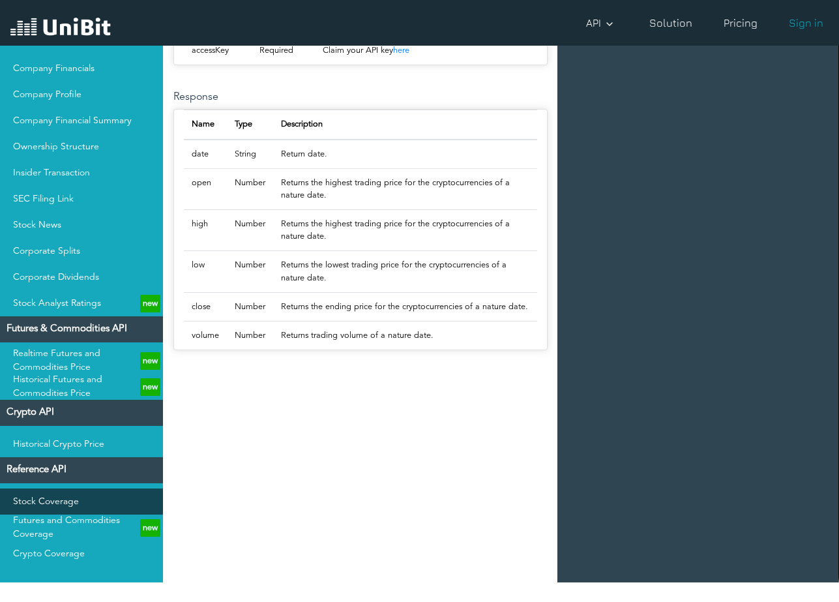
click at [38, 496] on link "Stock Coverage" at bounding box center [81, 501] width 163 height 26
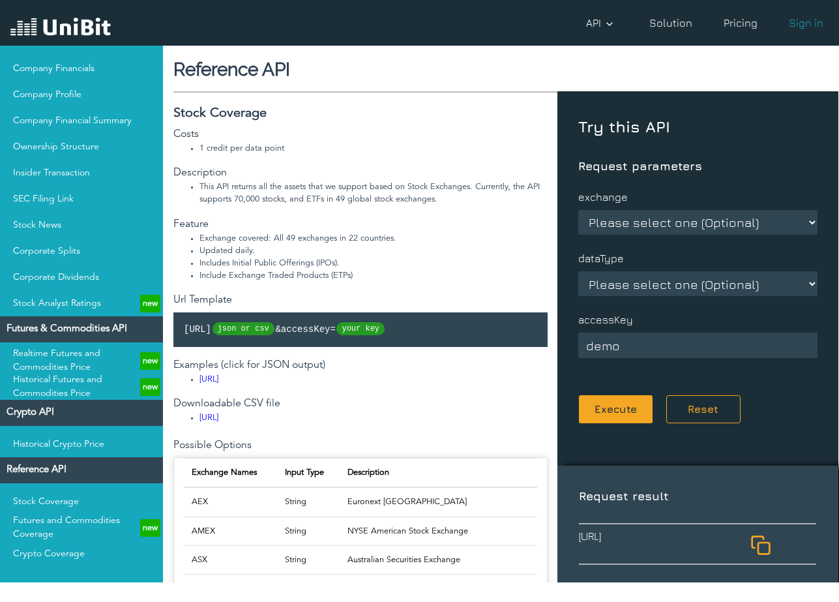
drag, startPoint x: 244, startPoint y: 396, endPoint x: 367, endPoint y: 252, distance: 189.6
click at [61, 503] on link "Stock Coverage" at bounding box center [81, 501] width 163 height 26
click at [59, 525] on link "Futures and Commodities Coverage new" at bounding box center [81, 527] width 163 height 26
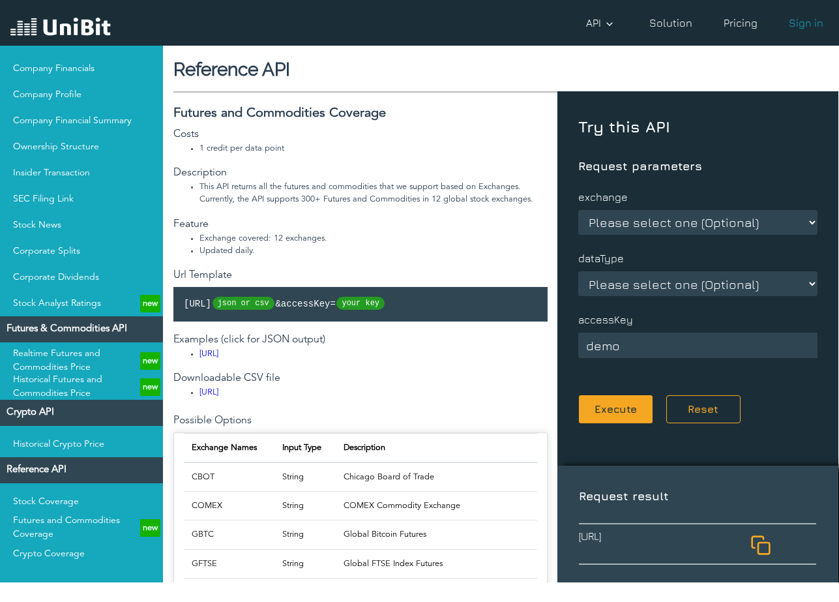
scroll to position [285, 0]
click at [75, 552] on link "Crypto Coverage" at bounding box center [81, 553] width 163 height 26
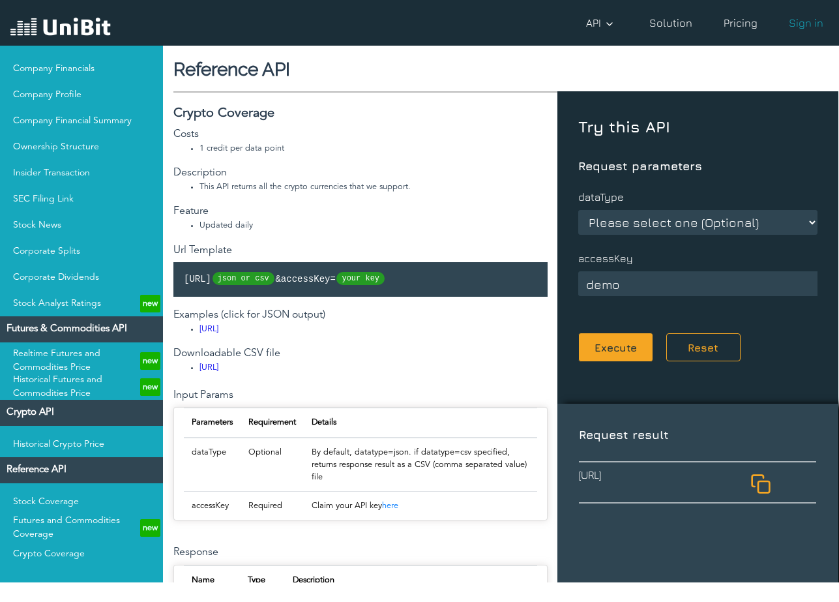
scroll to position [285, 0]
click at [552, 22] on div "API API Documentation API API Documentation Solution Solution Pricing Pricing S…" at bounding box center [470, 23] width 718 height 26
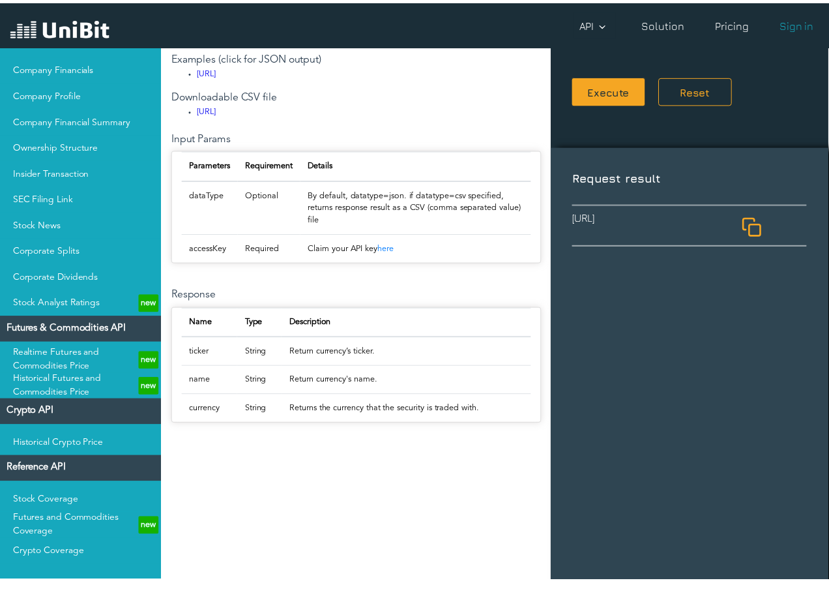
scroll to position [479, 0]
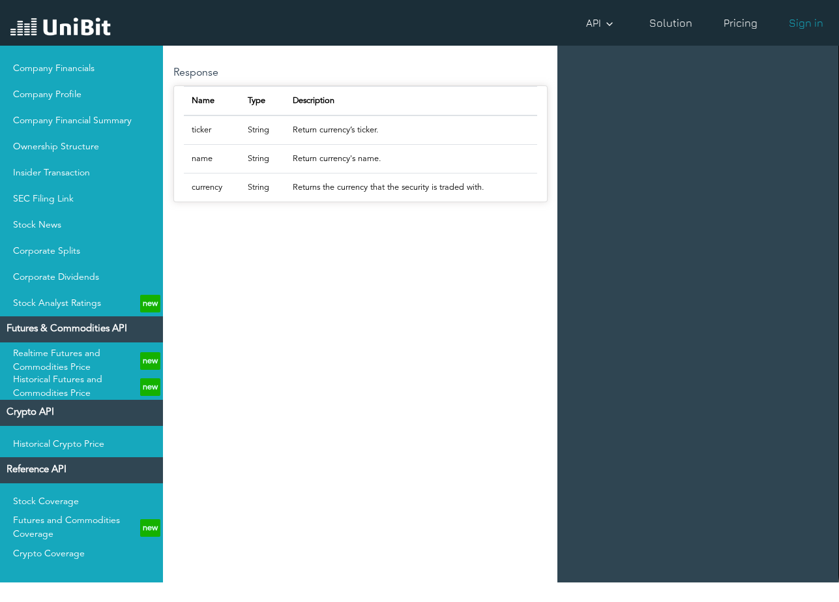
click at [82, 25] on img at bounding box center [60, 28] width 100 height 25
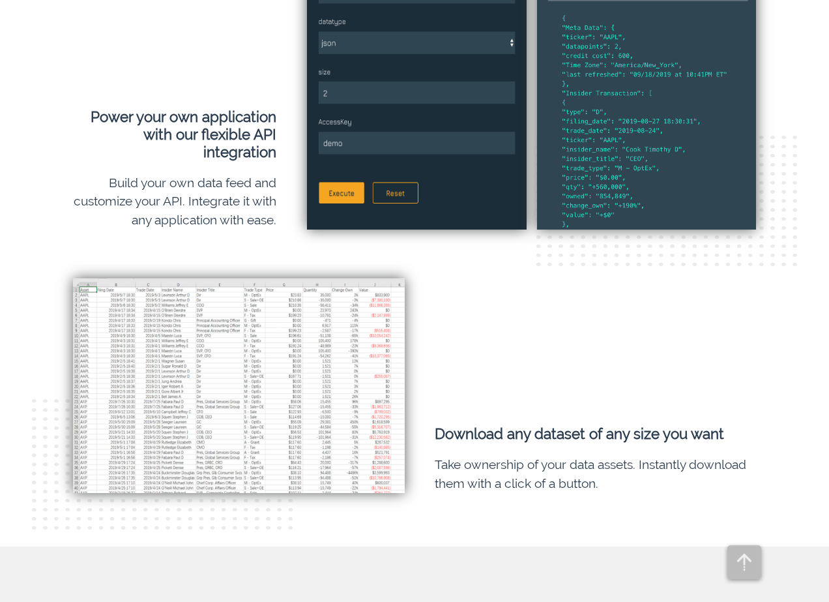
scroll to position [3304, 0]
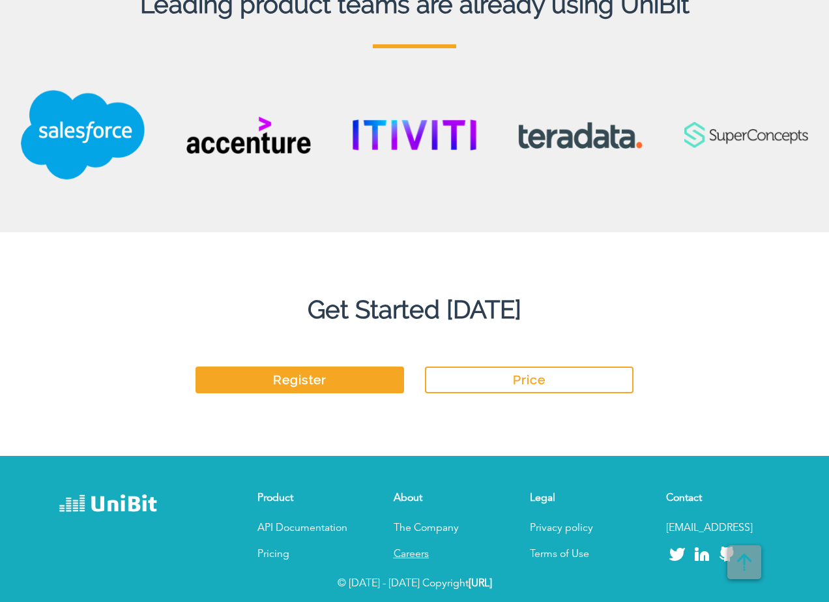
click at [416, 555] on link "Careers" at bounding box center [411, 554] width 35 height 10
